Goal: Transaction & Acquisition: Download file/media

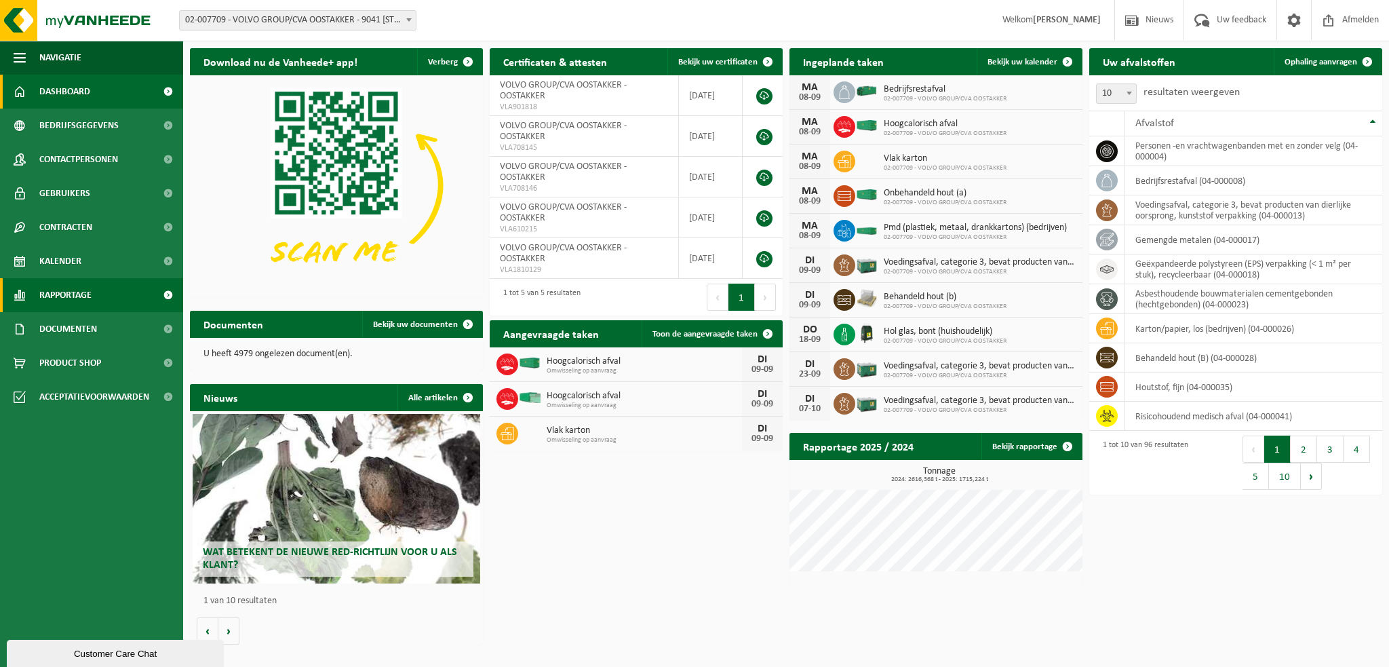
click at [82, 300] on span "Rapportage" at bounding box center [65, 295] width 52 height 34
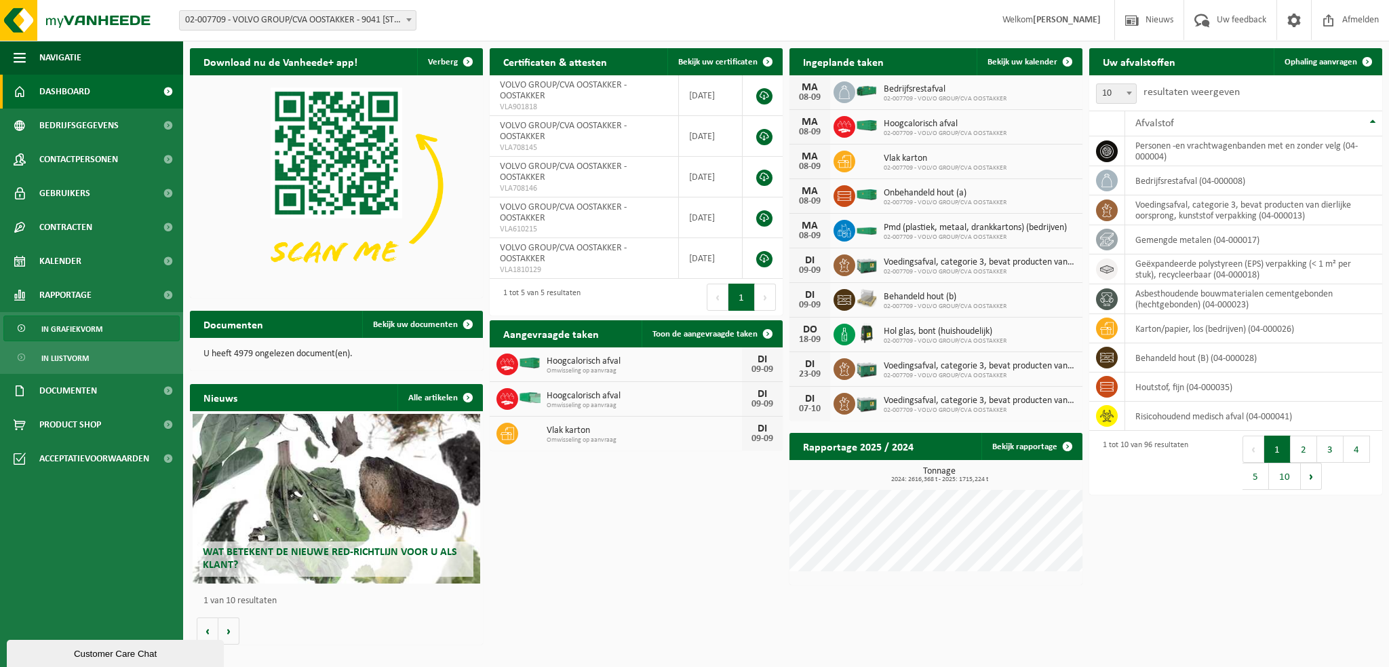
click at [75, 333] on span "In grafiekvorm" at bounding box center [71, 329] width 61 height 26
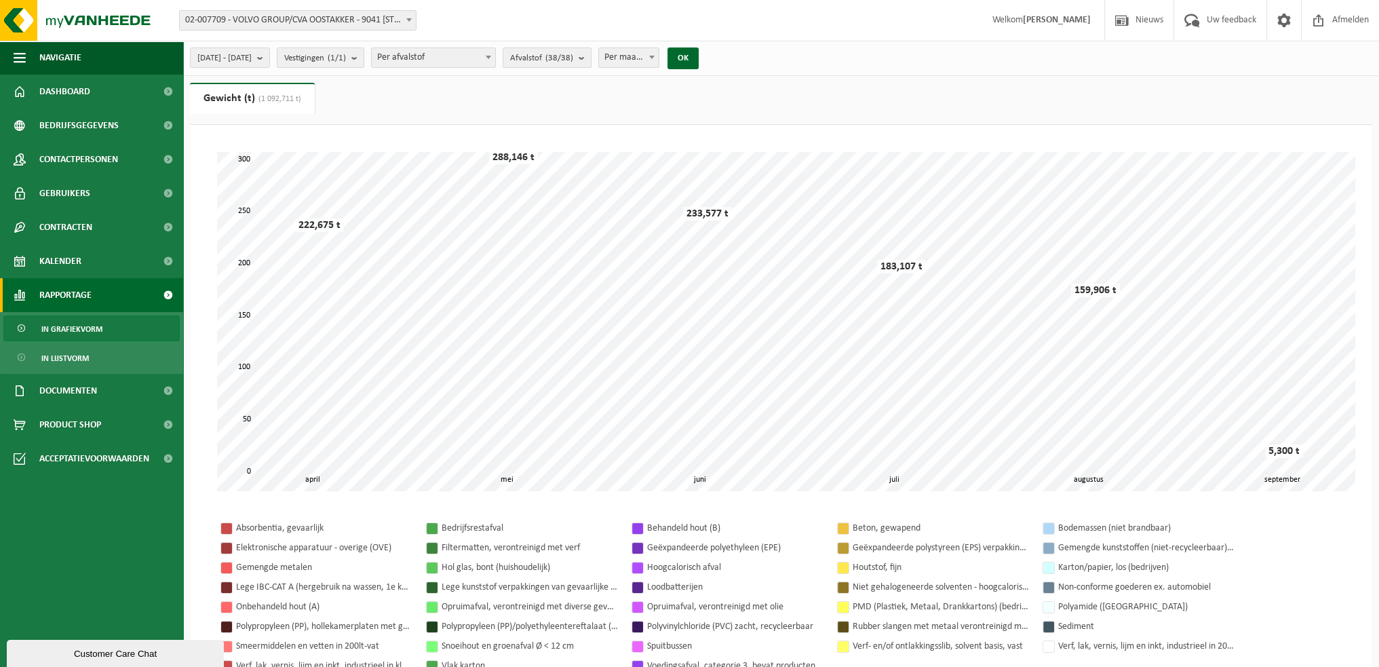
click at [495, 60] on span at bounding box center [488, 57] width 14 height 18
select select "2"
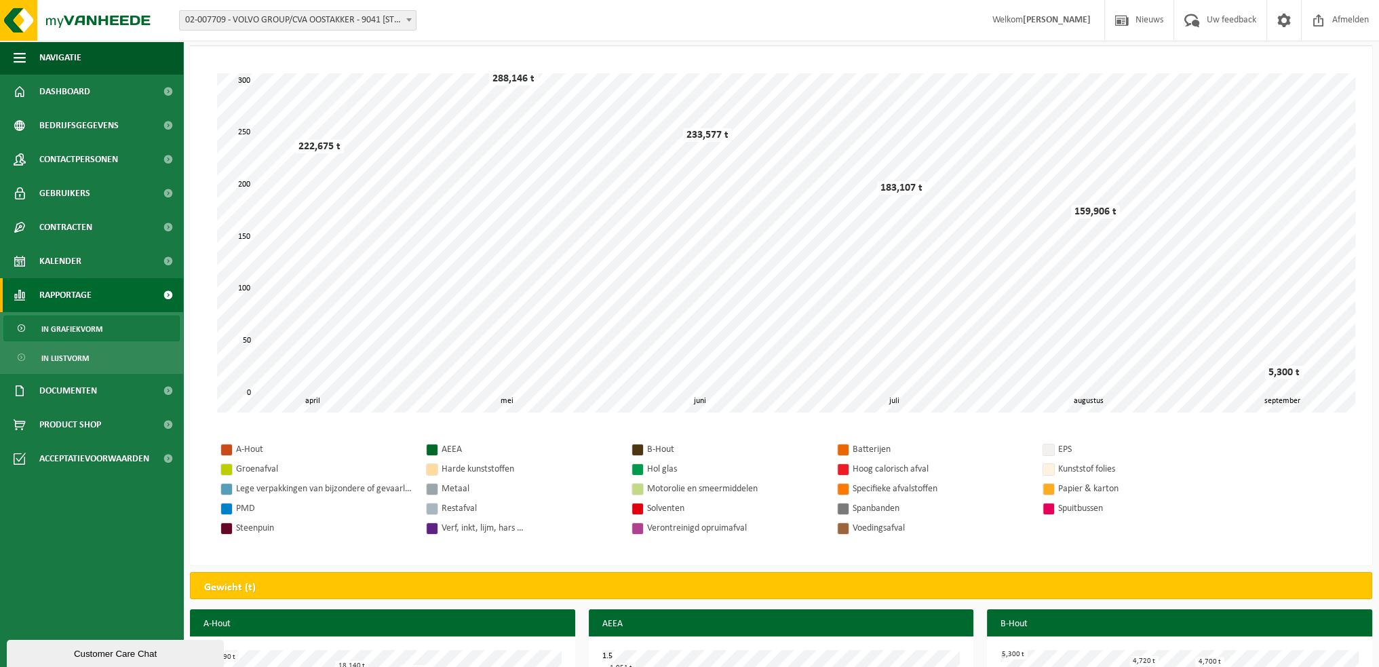
scroll to position [68, 0]
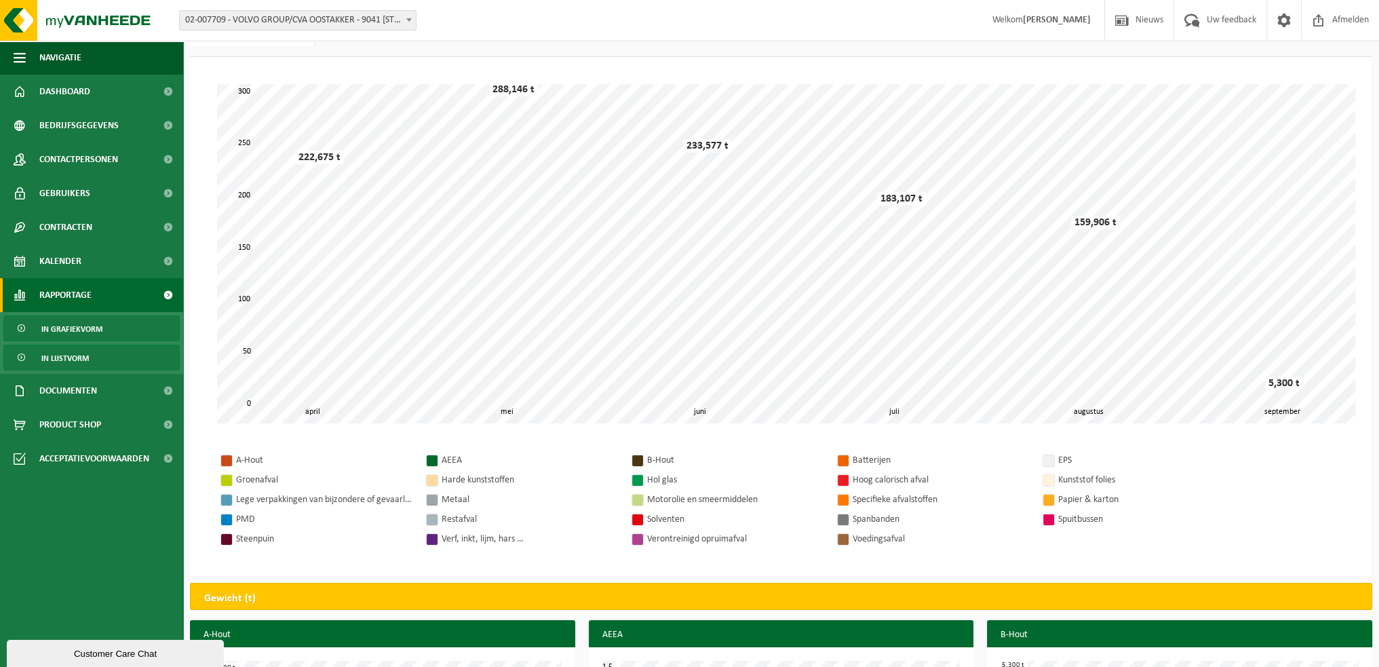
click at [73, 360] on span "In lijstvorm" at bounding box center [64, 358] width 47 height 26
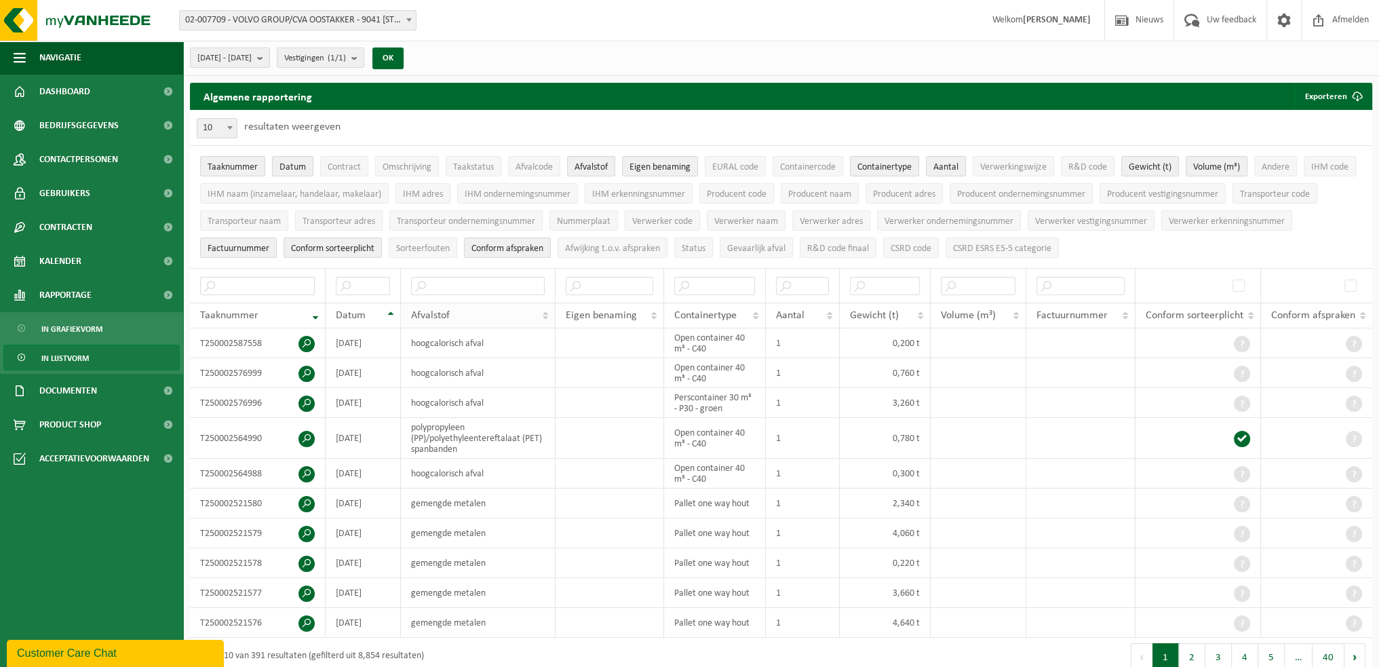
click at [548, 313] on th "Afvalstof" at bounding box center [478, 315] width 155 height 26
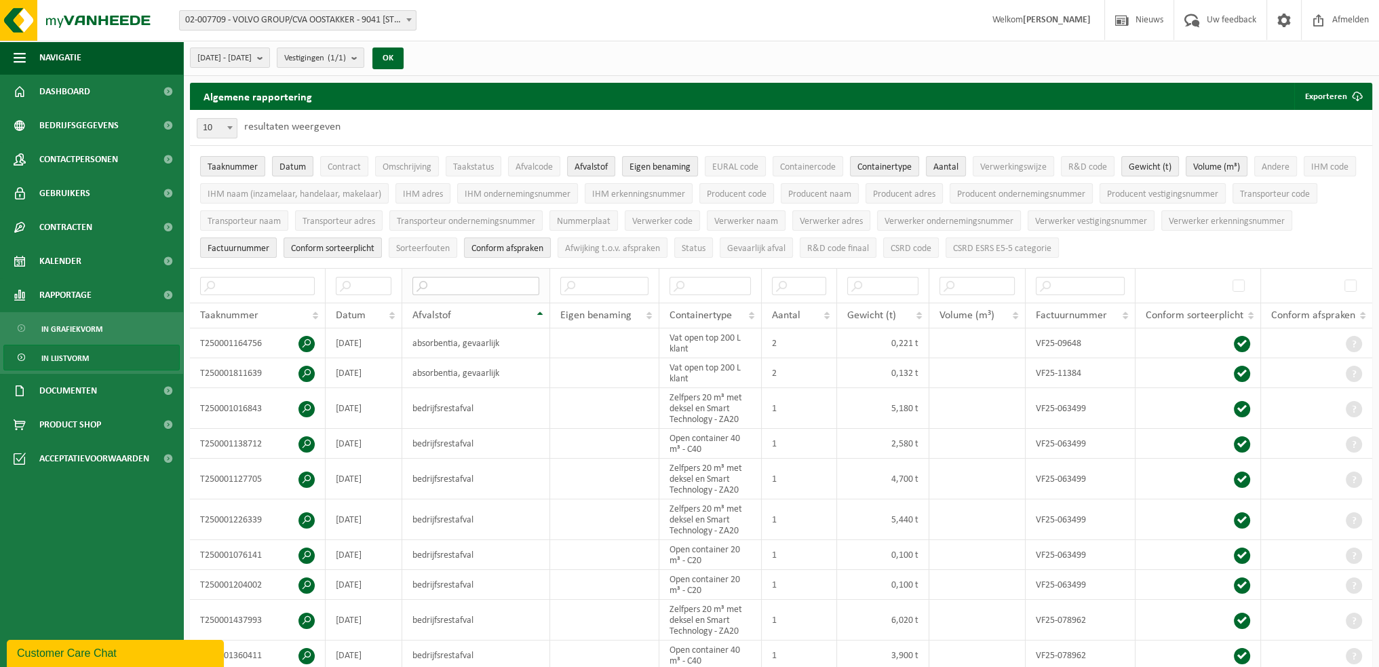
click at [443, 283] on input "text" at bounding box center [475, 286] width 127 height 18
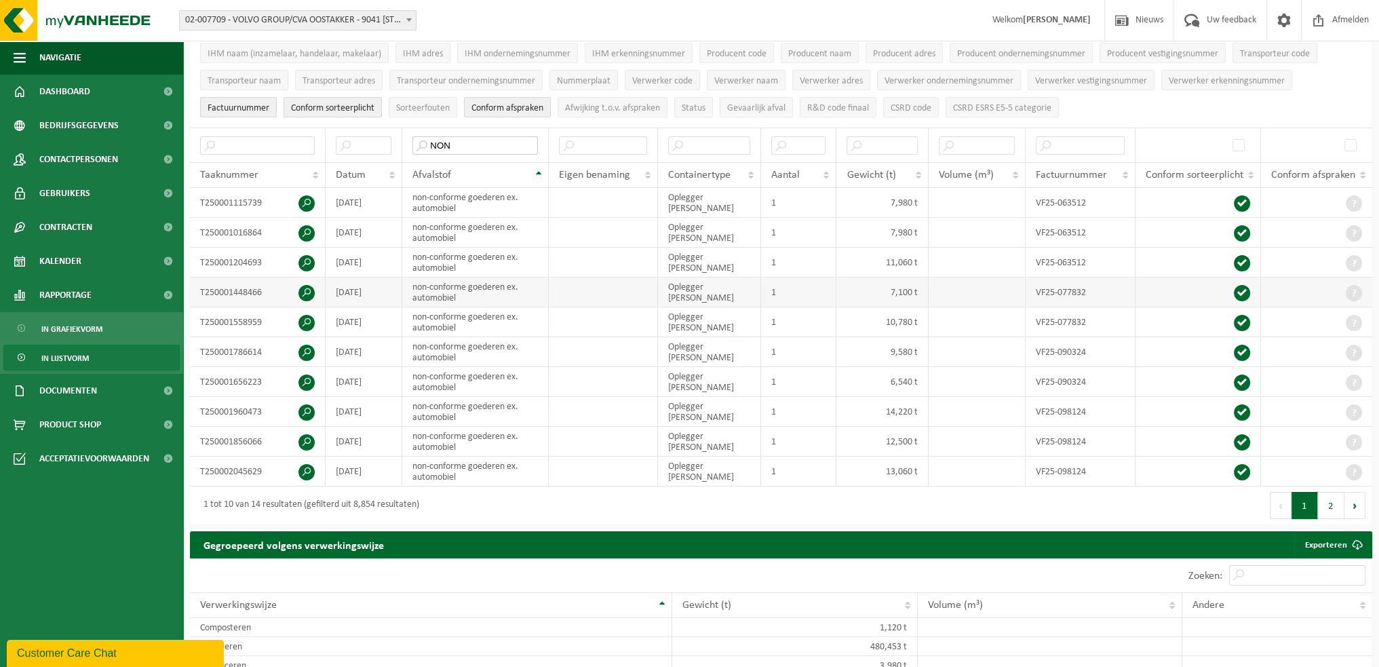
scroll to position [203, 0]
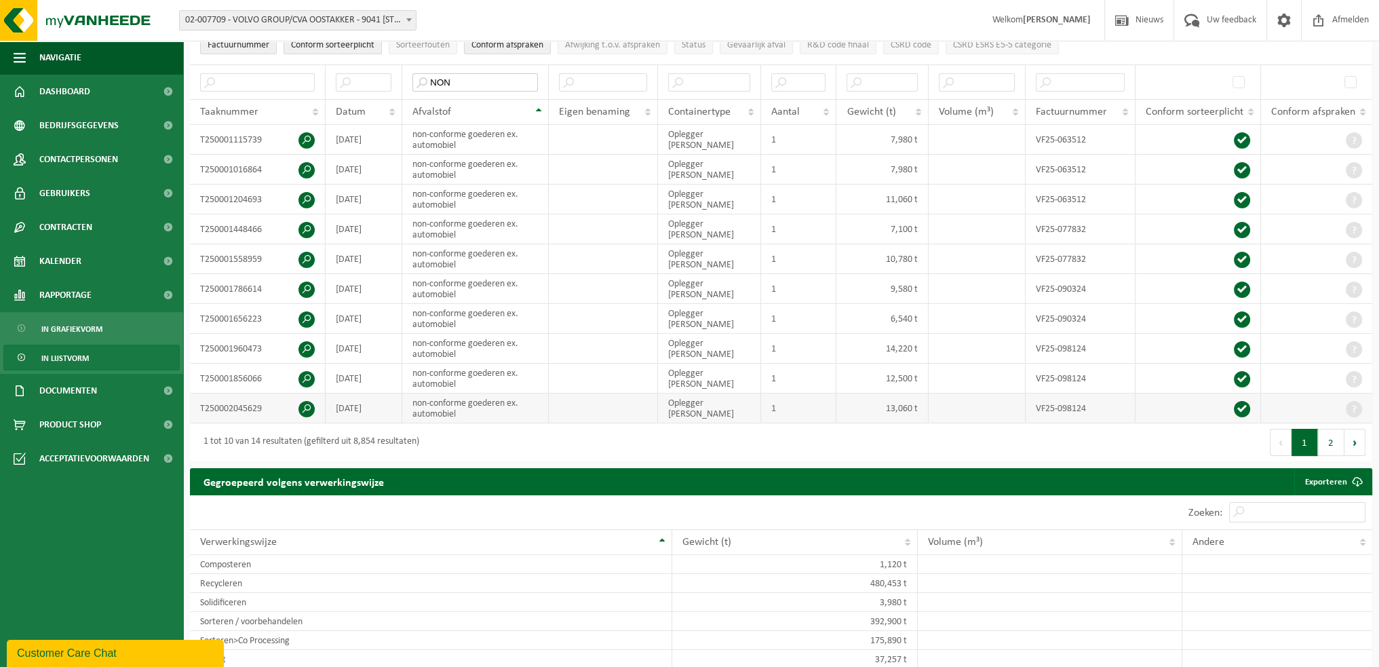
type input "NON"
click at [1353, 406] on span at bounding box center [1353, 409] width 16 height 16
click at [1332, 436] on button "2" at bounding box center [1331, 442] width 26 height 27
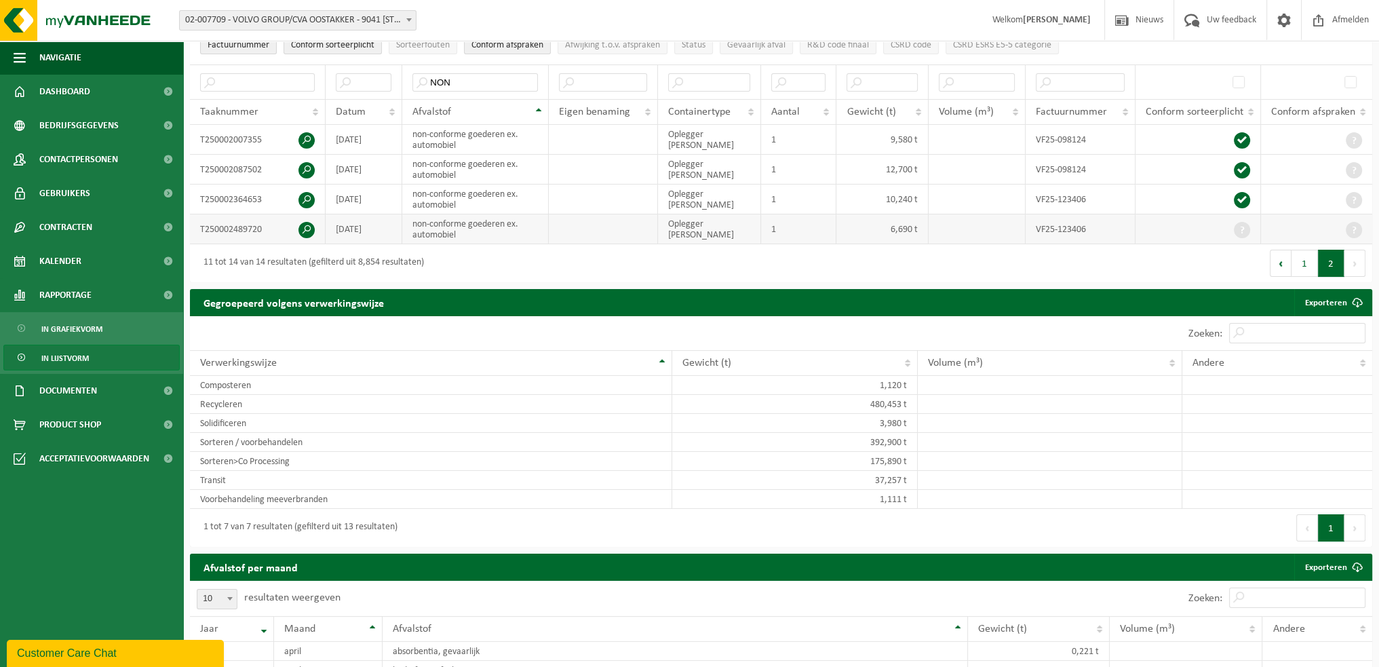
click at [1241, 223] on span at bounding box center [1242, 230] width 16 height 16
click at [1344, 229] on td at bounding box center [1316, 229] width 111 height 30
click at [1304, 262] on button "1" at bounding box center [1304, 263] width 26 height 27
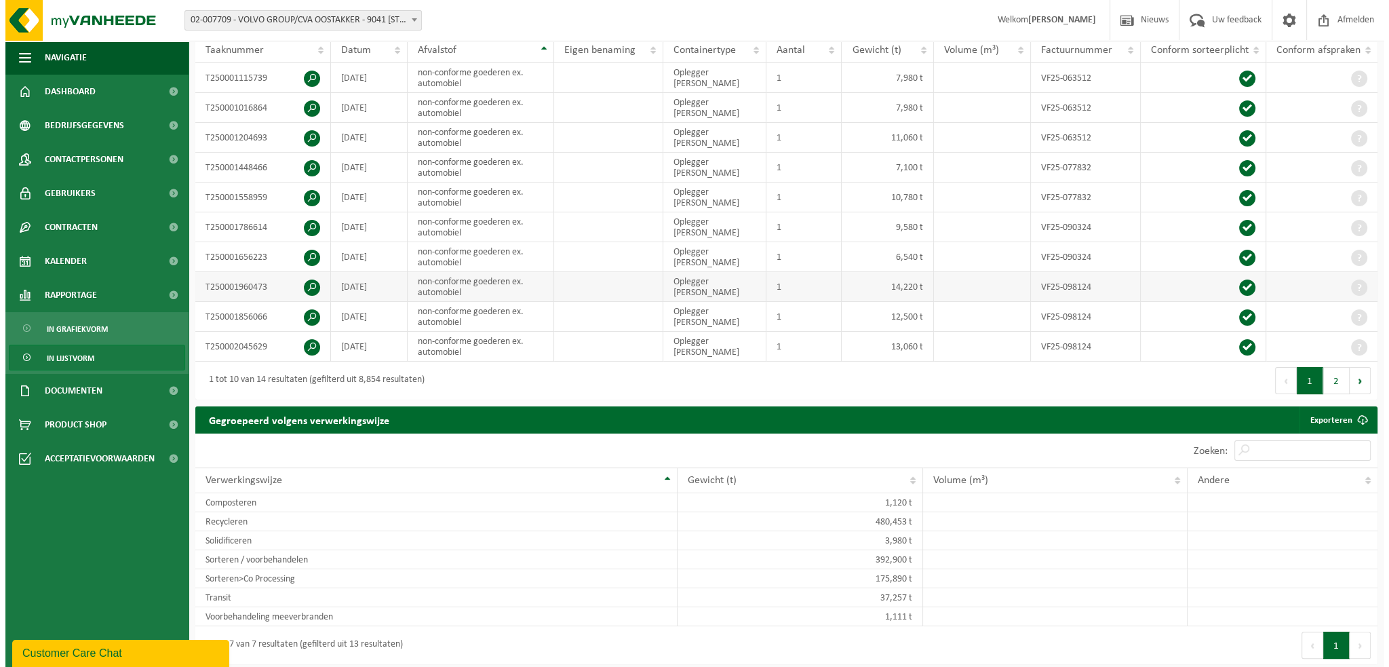
scroll to position [339, 0]
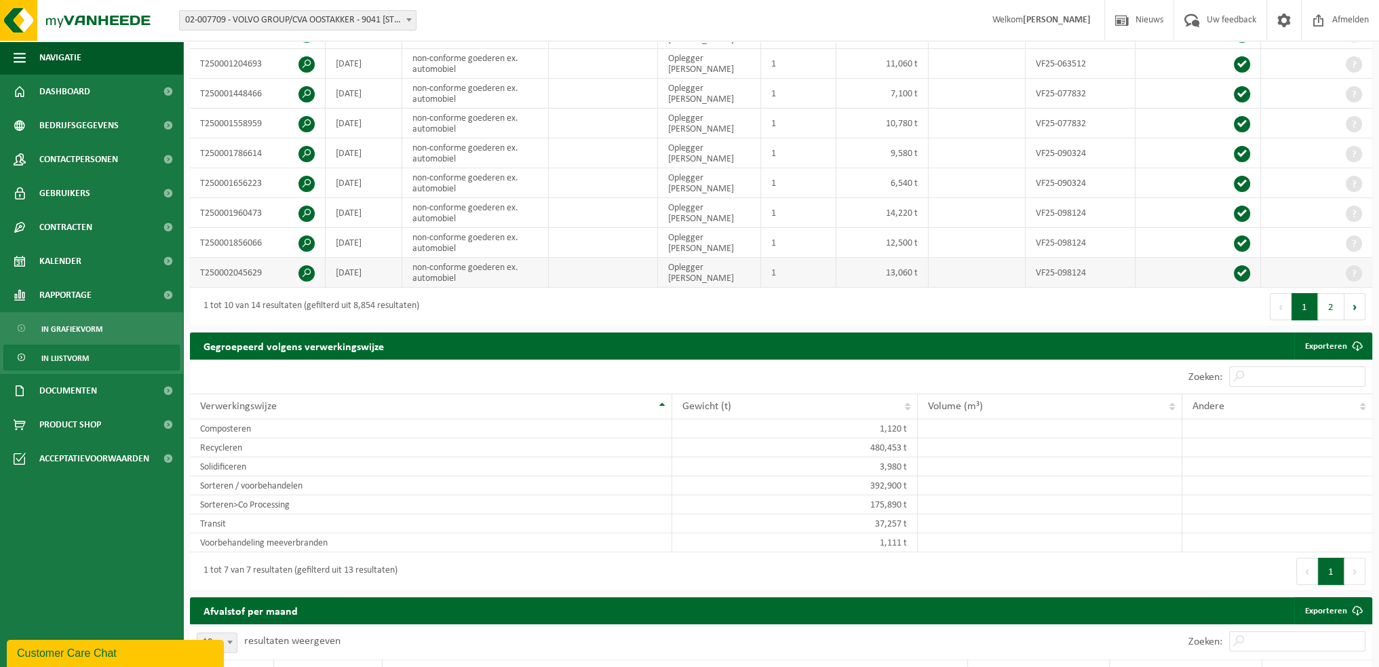
click at [302, 269] on span at bounding box center [306, 273] width 16 height 16
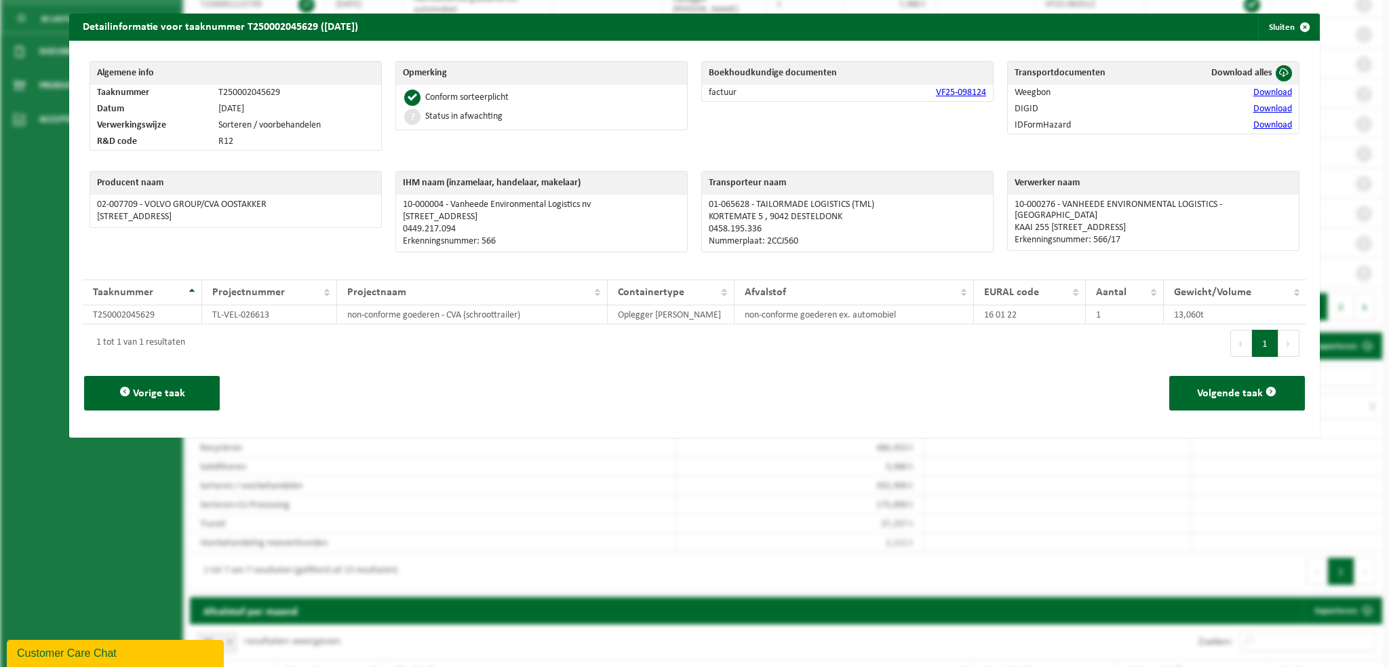
click at [962, 94] on link "VF25-098124" at bounding box center [961, 92] width 50 height 10
click at [1259, 92] on link "Download" at bounding box center [1272, 92] width 39 height 10
click at [1264, 106] on link "Download" at bounding box center [1272, 109] width 39 height 10
click at [1257, 126] on link "Download" at bounding box center [1272, 125] width 39 height 10
